Goal: Find specific page/section: Find specific page/section

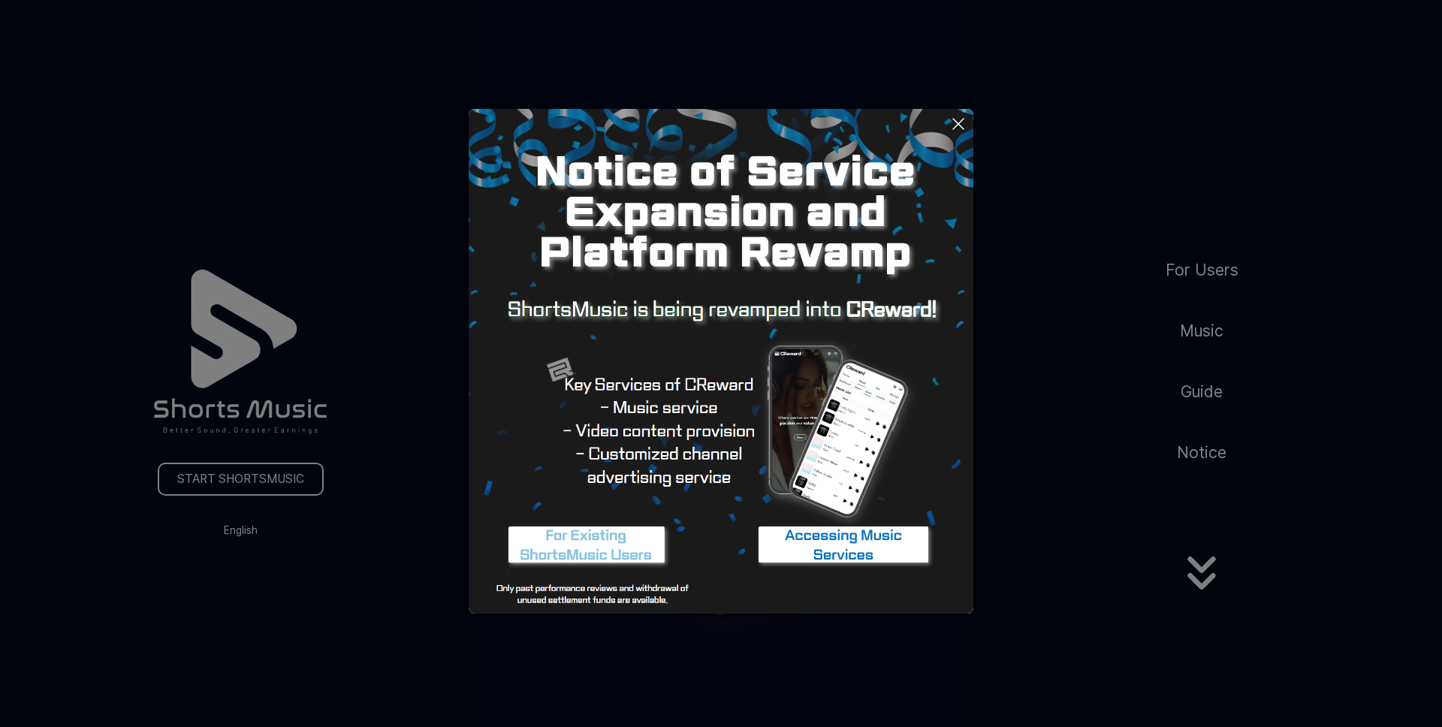
click at [1127, 480] on button at bounding box center [721, 363] width 1442 height 727
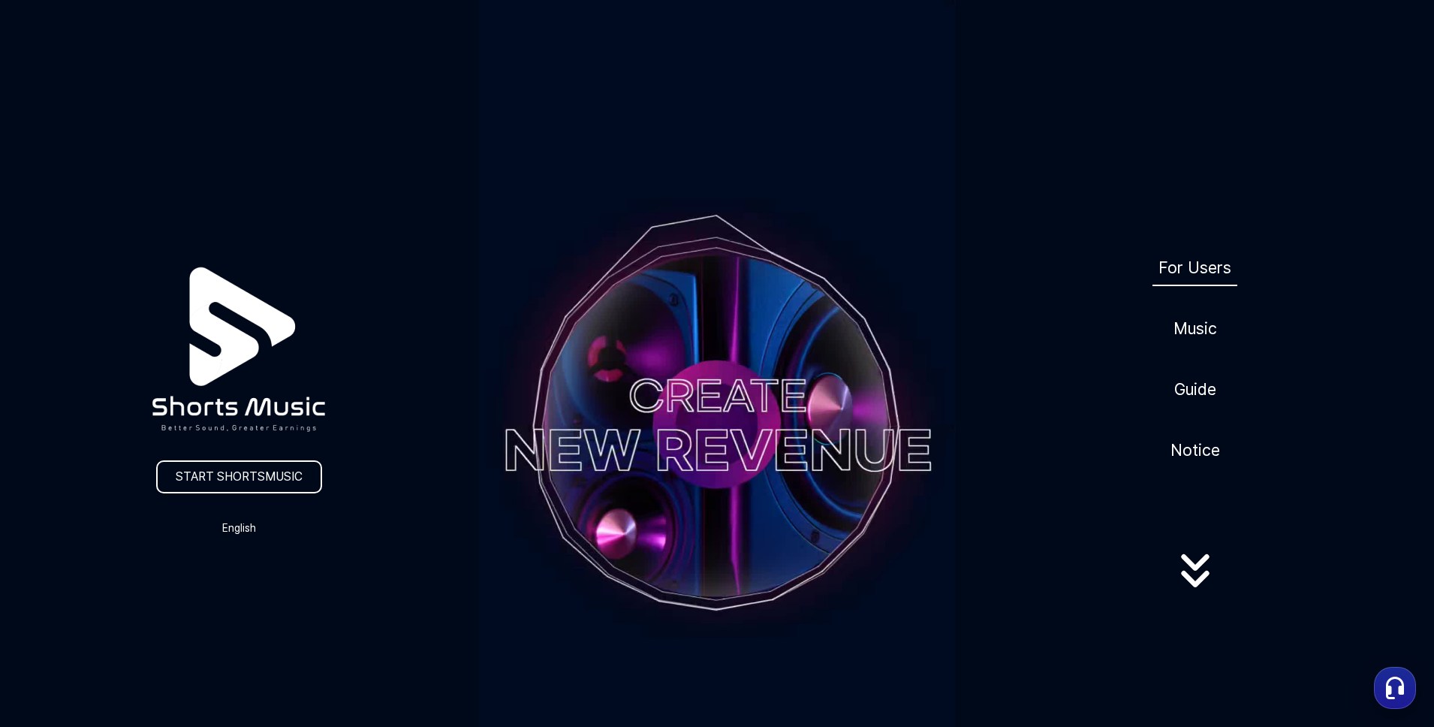
click at [1177, 282] on link "For Users" at bounding box center [1195, 267] width 85 height 37
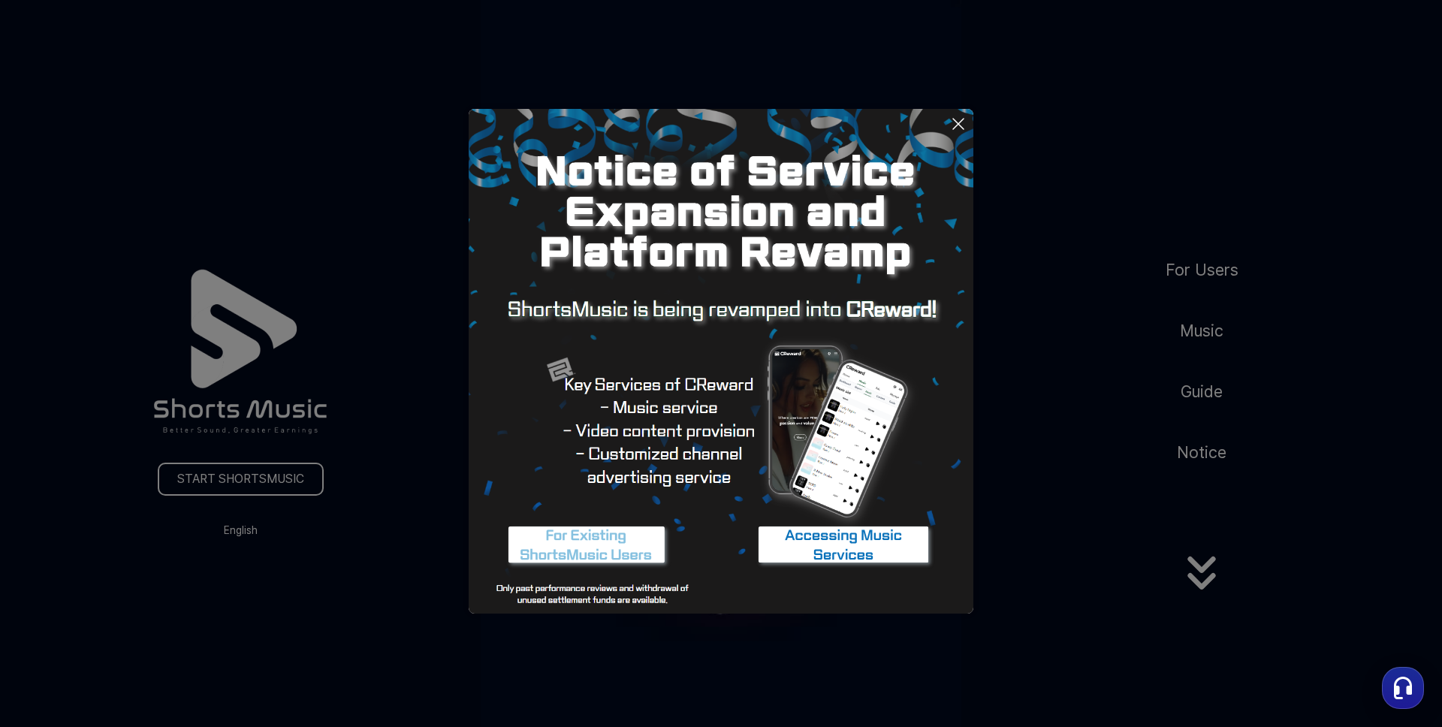
click at [990, 491] on button at bounding box center [721, 363] width 1442 height 727
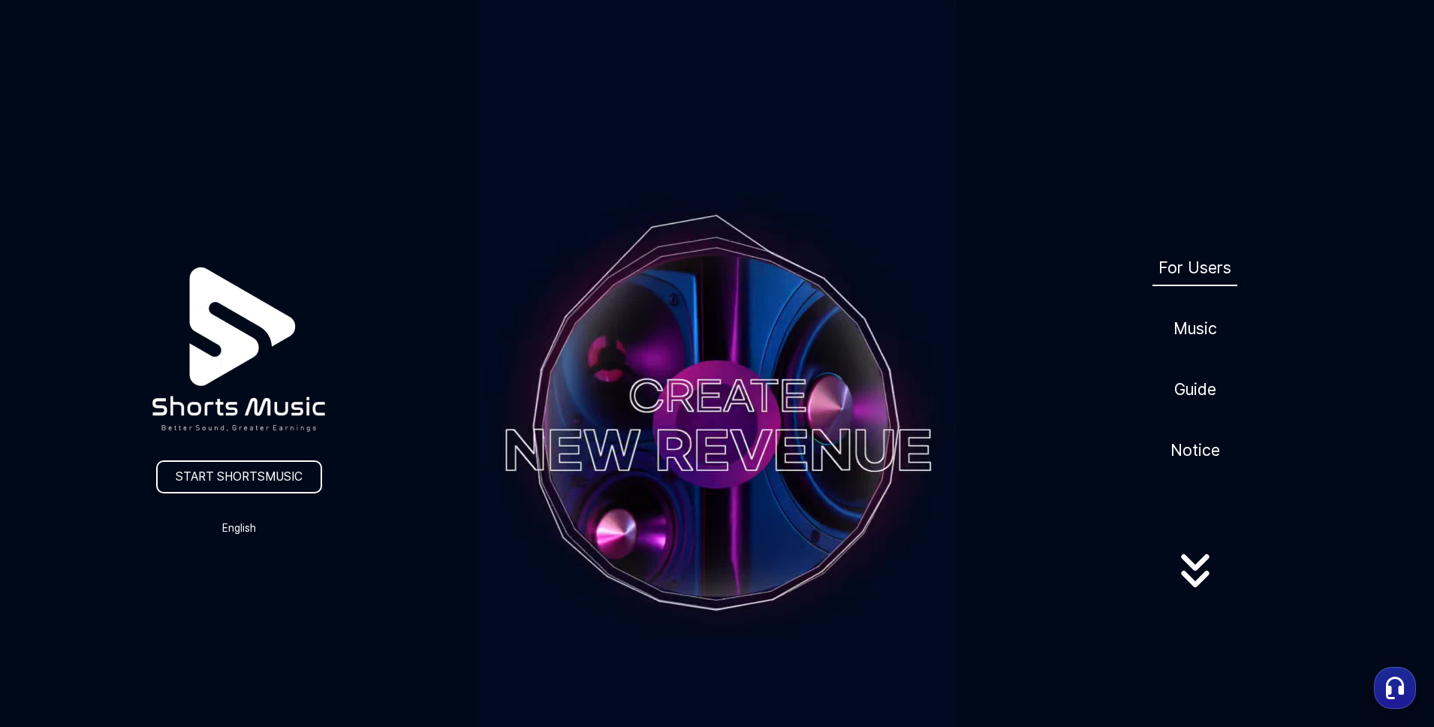
click at [1189, 280] on link "For Users" at bounding box center [1195, 267] width 85 height 37
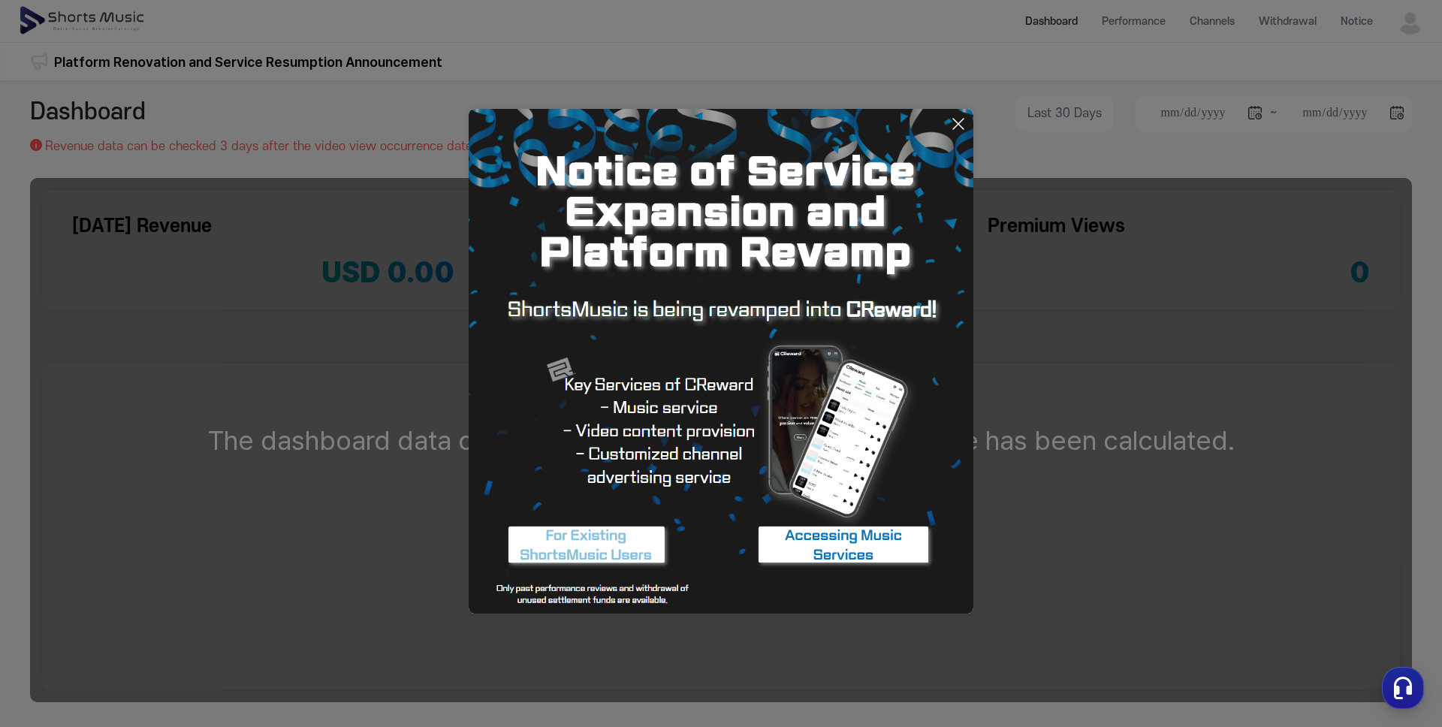
click at [960, 119] on icon at bounding box center [958, 124] width 18 height 18
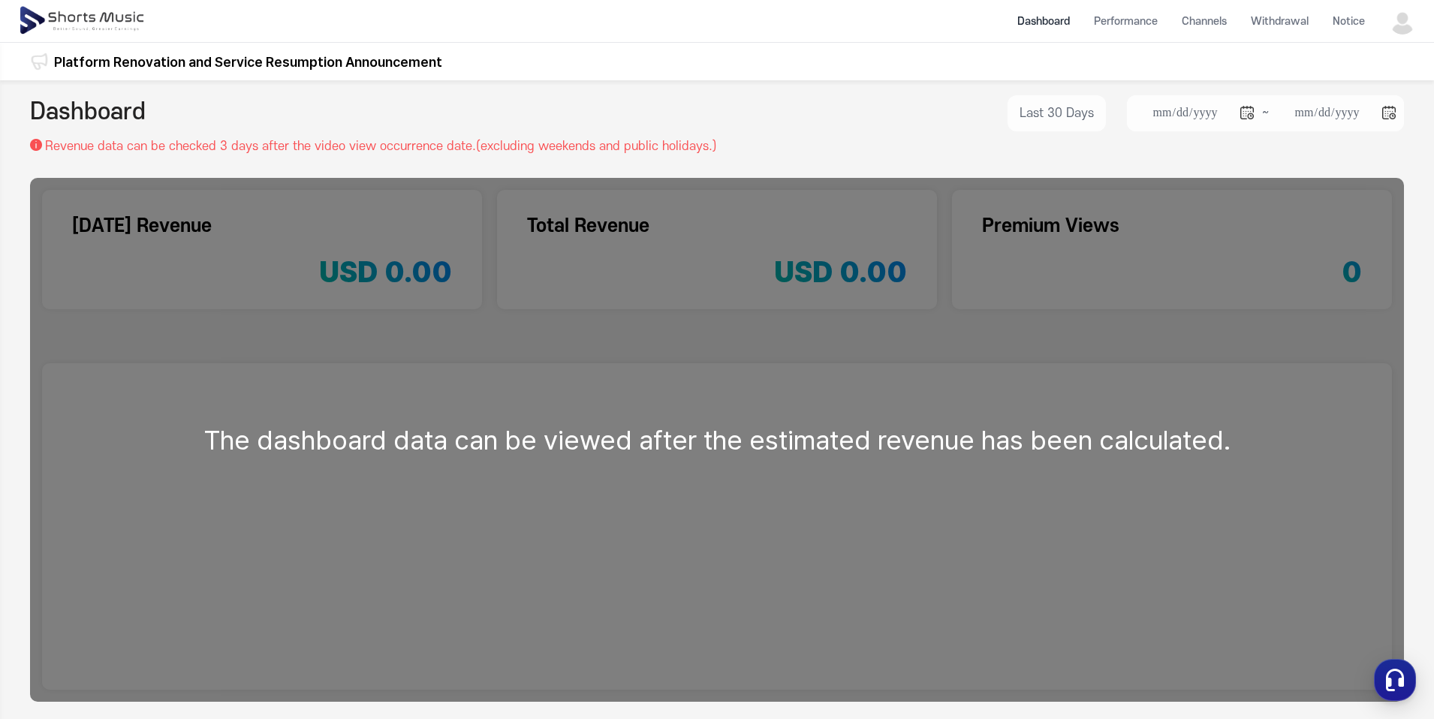
click at [935, 282] on div "The dashboard data can be viewed after the estimated revenue has been calculate…" at bounding box center [717, 440] width 1374 height 524
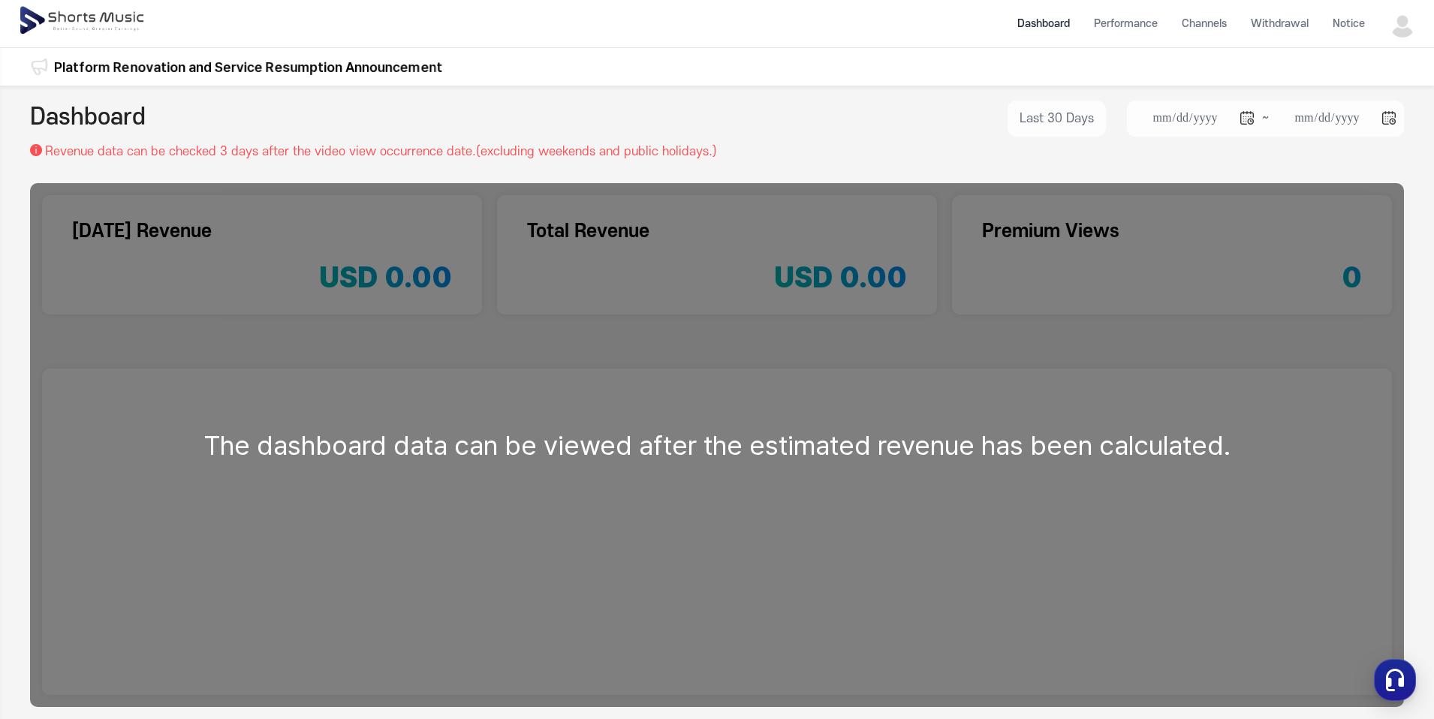
click at [1406, 26] on img at bounding box center [1402, 24] width 27 height 27
click at [1385, 83] on link "My Page" at bounding box center [1362, 88] width 96 height 27
